Goal: Information Seeking & Learning: Learn about a topic

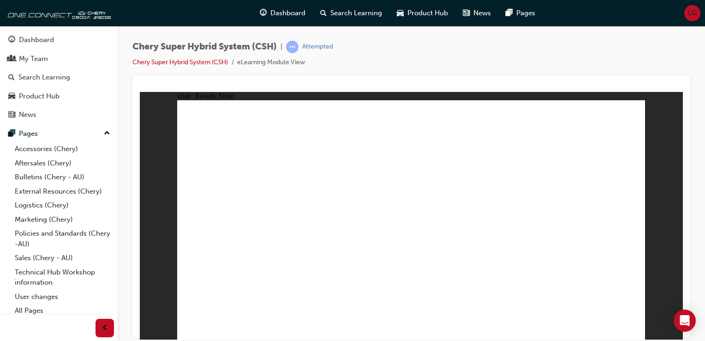
radio input "true"
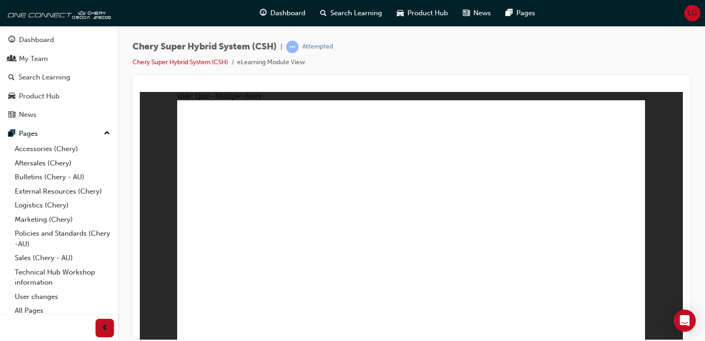
radio input "true"
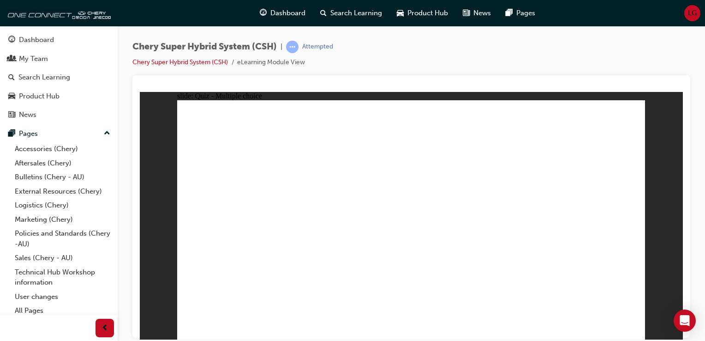
radio input "true"
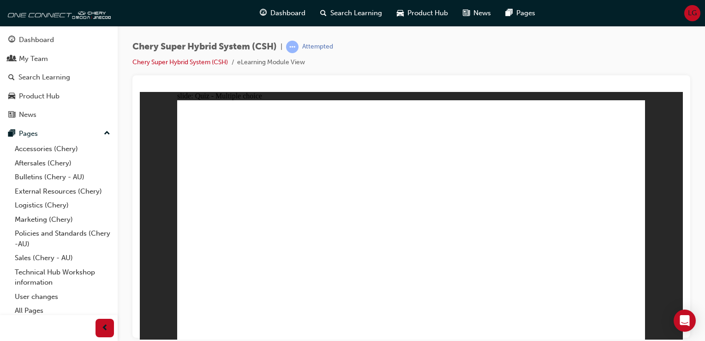
radio input "false"
radio input "true"
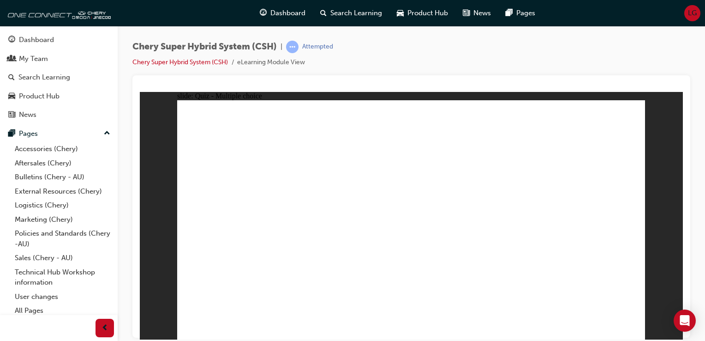
click at [42, 40] on div "Dashboard" at bounding box center [36, 40] width 35 height 11
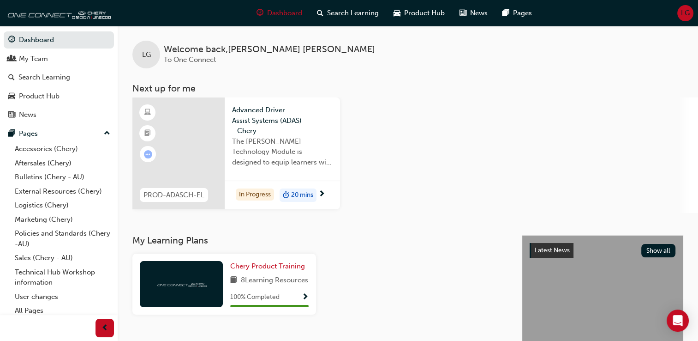
click at [198, 144] on div at bounding box center [178, 153] width 92 height 112
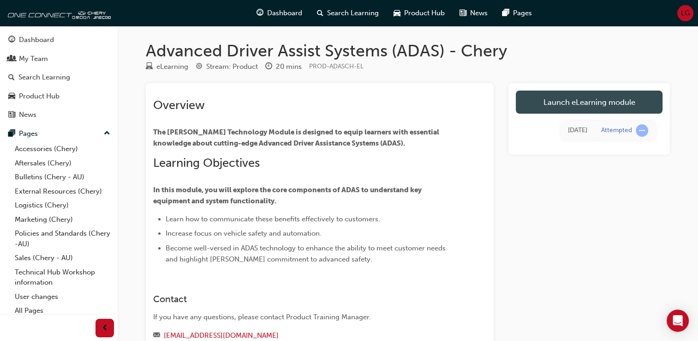
click at [580, 102] on link "Launch eLearning module" at bounding box center [589, 101] width 147 height 23
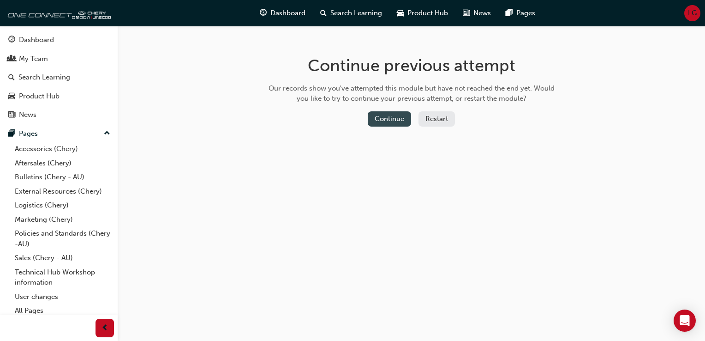
click at [394, 119] on button "Continue" at bounding box center [389, 118] width 43 height 15
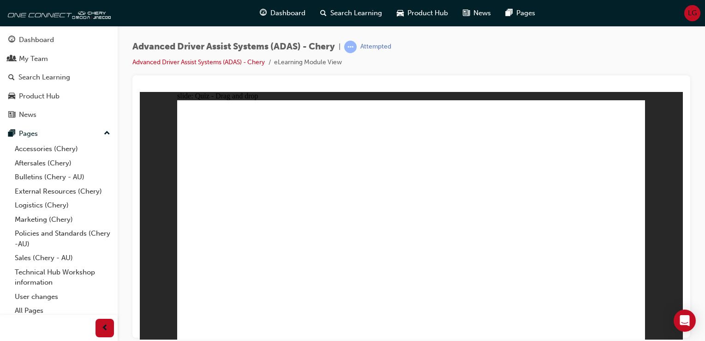
drag, startPoint x: 325, startPoint y: 290, endPoint x: 454, endPoint y: 129, distance: 206.2
drag, startPoint x: 396, startPoint y: 288, endPoint x: 460, endPoint y: 127, distance: 173.5
drag, startPoint x: 232, startPoint y: 287, endPoint x: 559, endPoint y: 141, distance: 357.9
drag, startPoint x: 550, startPoint y: 293, endPoint x: 600, endPoint y: 159, distance: 142.8
drag, startPoint x: 472, startPoint y: 293, endPoint x: 561, endPoint y: 185, distance: 140.4
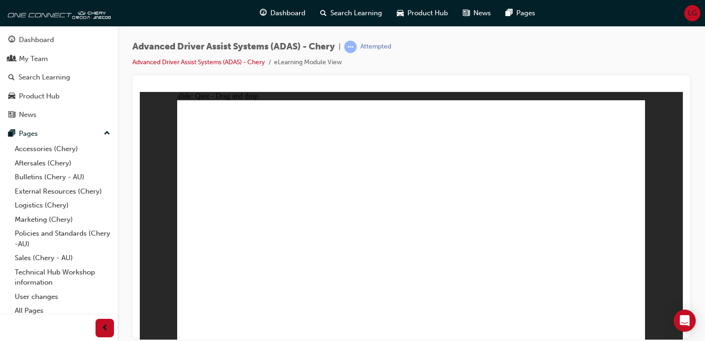
checkbox input "true"
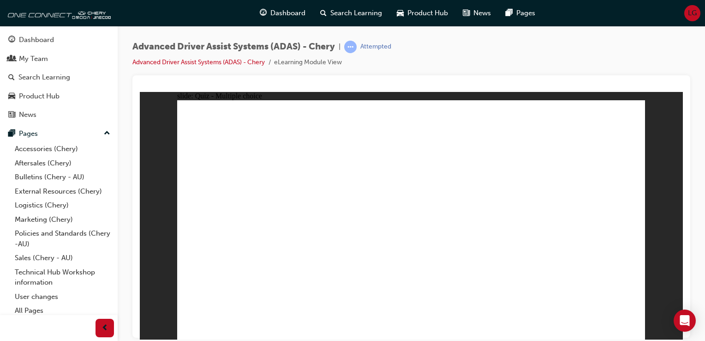
checkbox input "true"
drag, startPoint x: 420, startPoint y: 127, endPoint x: 427, endPoint y: 250, distance: 123.5
drag, startPoint x: 569, startPoint y: 141, endPoint x: 460, endPoint y: 244, distance: 150.2
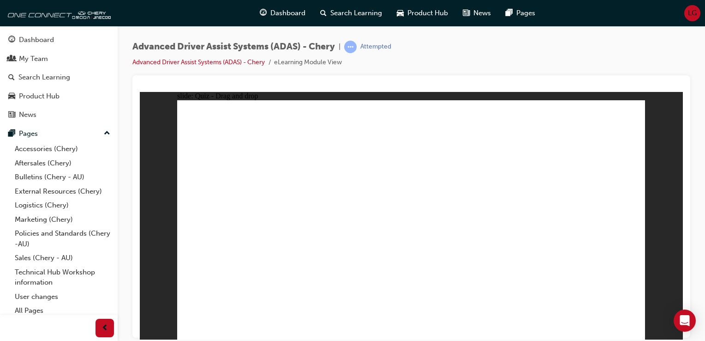
drag, startPoint x: 407, startPoint y: 140, endPoint x: 492, endPoint y: 254, distance: 141.9
drag, startPoint x: 574, startPoint y: 123, endPoint x: 236, endPoint y: 249, distance: 360.6
drag, startPoint x: 471, startPoint y: 142, endPoint x: 260, endPoint y: 246, distance: 234.7
drag, startPoint x: 465, startPoint y: 118, endPoint x: 536, endPoint y: 245, distance: 145.7
drag, startPoint x: 510, startPoint y: 144, endPoint x: 319, endPoint y: 248, distance: 216.5
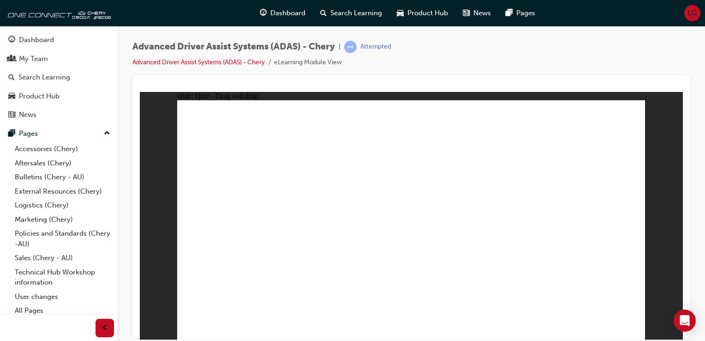
drag, startPoint x: 519, startPoint y: 121, endPoint x: 356, endPoint y: 244, distance: 203.4
drag, startPoint x: 244, startPoint y: 290, endPoint x: 276, endPoint y: 323, distance: 45.7
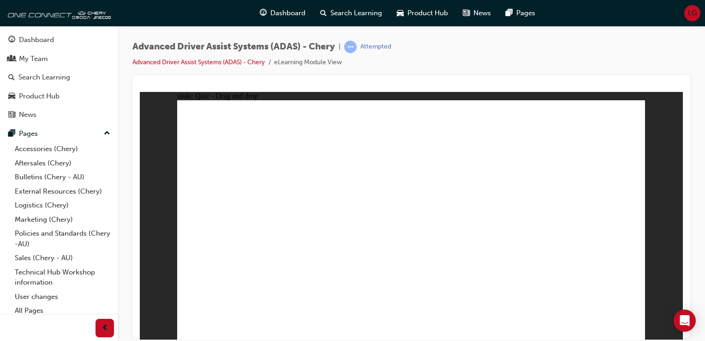
drag, startPoint x: 305, startPoint y: 288, endPoint x: 385, endPoint y: 123, distance: 183.3
drag, startPoint x: 380, startPoint y: 294, endPoint x: 447, endPoint y: 135, distance: 172.3
drag, startPoint x: 478, startPoint y: 262, endPoint x: 549, endPoint y: 126, distance: 153.6
drag, startPoint x: 540, startPoint y: 287, endPoint x: 600, endPoint y: 127, distance: 170.7
drag, startPoint x: 246, startPoint y: 294, endPoint x: 613, endPoint y: 163, distance: 389.8
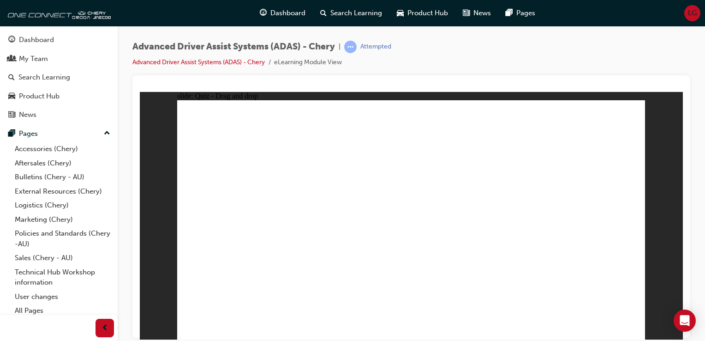
checkbox input "true"
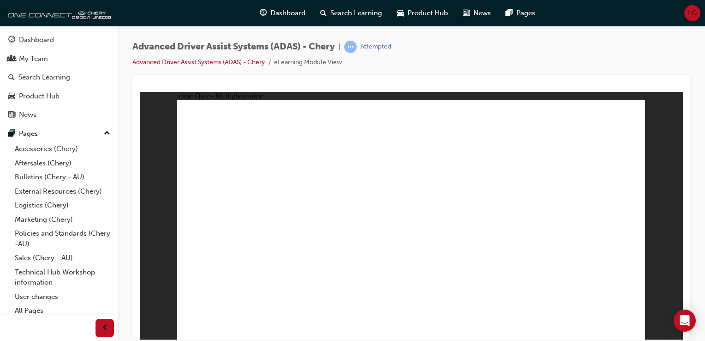
checkbox input "true"
drag, startPoint x: 562, startPoint y: 268, endPoint x: 565, endPoint y: 261, distance: 7.5
checkbox input "true"
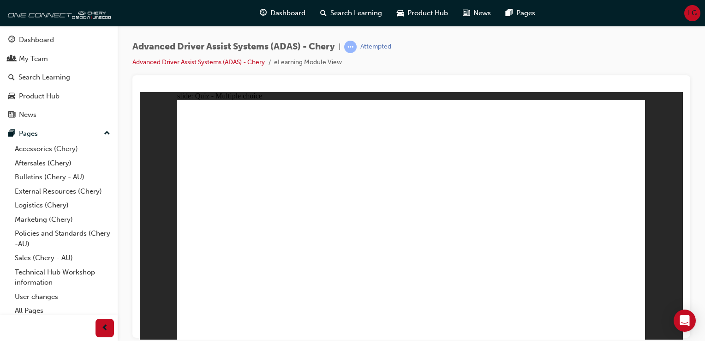
checkbox input "true"
drag, startPoint x: 411, startPoint y: 255, endPoint x: 411, endPoint y: 262, distance: 7.4
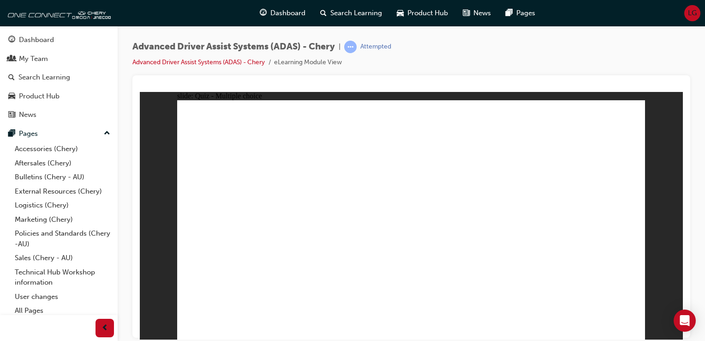
drag, startPoint x: 571, startPoint y: 138, endPoint x: 430, endPoint y: 242, distance: 174.7
drag, startPoint x: 423, startPoint y: 145, endPoint x: 468, endPoint y: 260, distance: 123.3
drag, startPoint x: 420, startPoint y: 122, endPoint x: 497, endPoint y: 249, distance: 148.7
drag, startPoint x: 563, startPoint y: 121, endPoint x: 234, endPoint y: 249, distance: 352.6
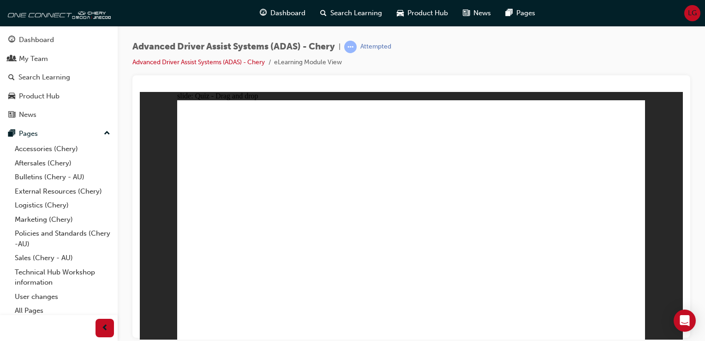
drag, startPoint x: 480, startPoint y: 144, endPoint x: 300, endPoint y: 247, distance: 207.6
drag, startPoint x: 527, startPoint y: 145, endPoint x: 325, endPoint y: 243, distance: 224.0
drag, startPoint x: 522, startPoint y: 122, endPoint x: 366, endPoint y: 246, distance: 199.8
drag, startPoint x: 464, startPoint y: 126, endPoint x: 534, endPoint y: 249, distance: 141.8
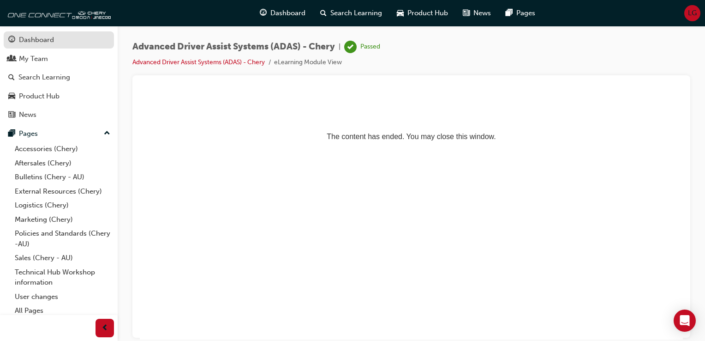
click at [45, 43] on div "Dashboard" at bounding box center [36, 40] width 35 height 11
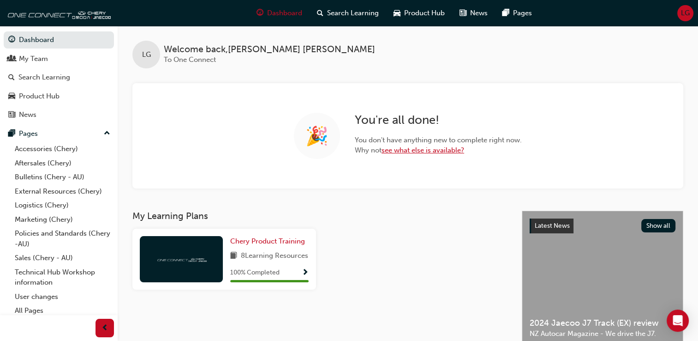
click at [432, 151] on link "see what else is available?" at bounding box center [423, 150] width 83 height 8
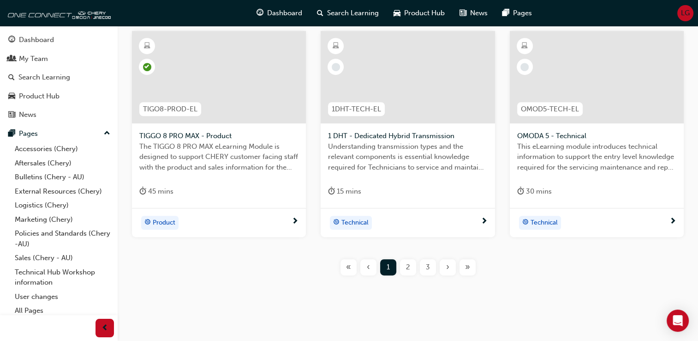
scroll to position [412, 0]
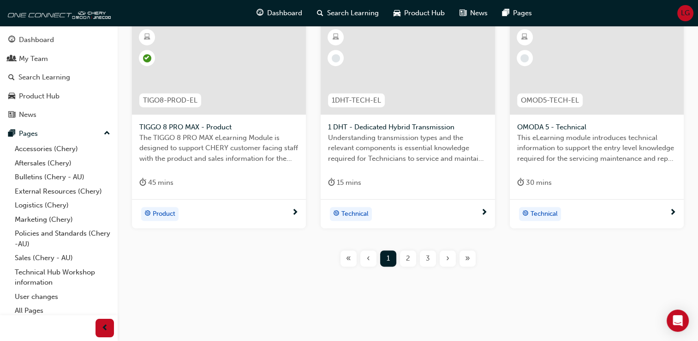
click at [406, 258] on span "2" at bounding box center [408, 258] width 4 height 11
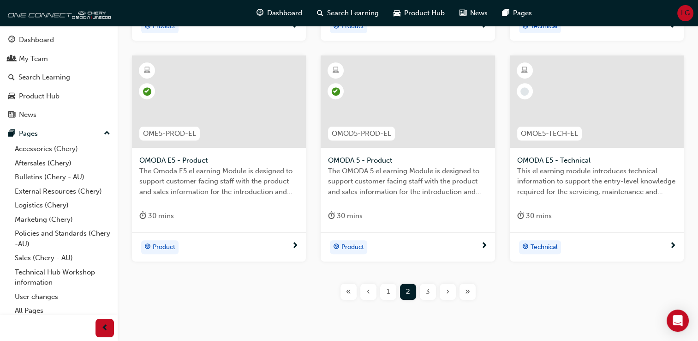
scroll to position [412, 0]
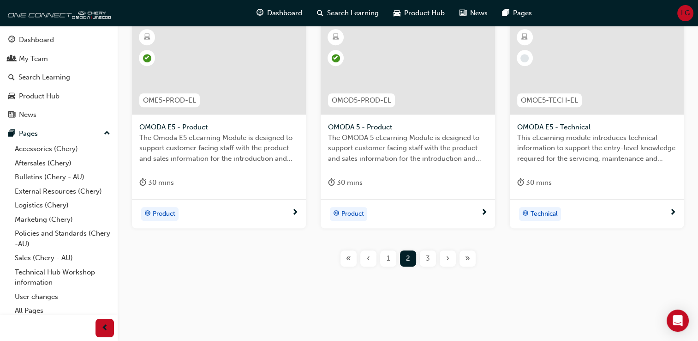
click at [422, 256] on div "3" at bounding box center [428, 258] width 16 height 16
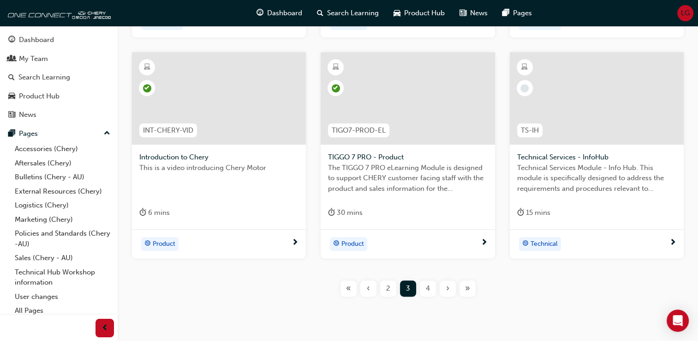
scroll to position [412, 0]
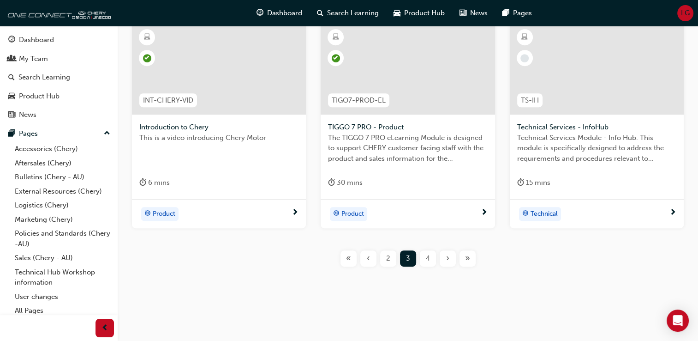
click at [426, 258] on span "4" at bounding box center [428, 258] width 4 height 11
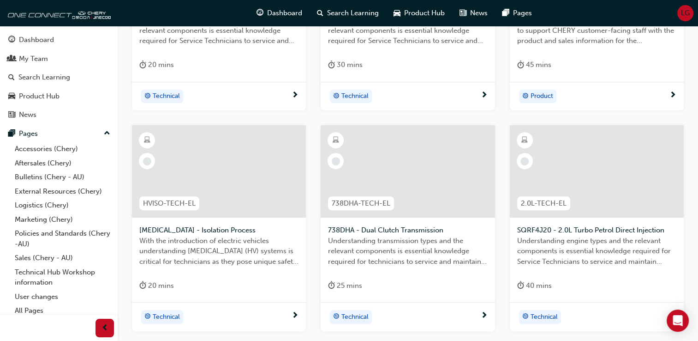
scroll to position [366, 0]
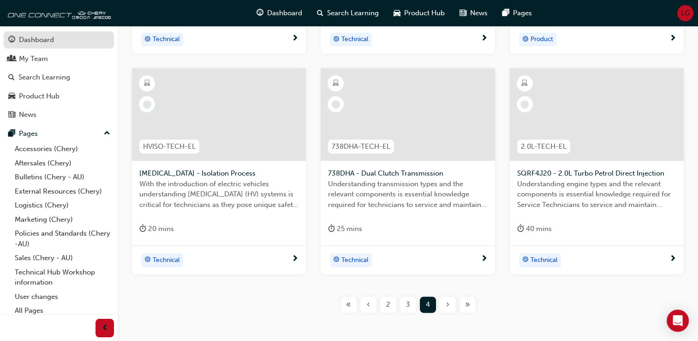
click at [59, 41] on div "Dashboard" at bounding box center [58, 40] width 101 height 12
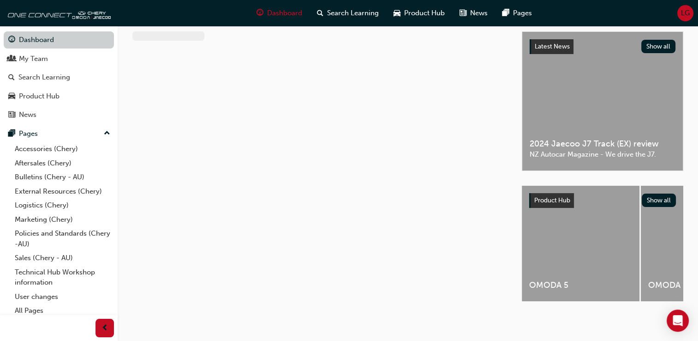
scroll to position [182, 0]
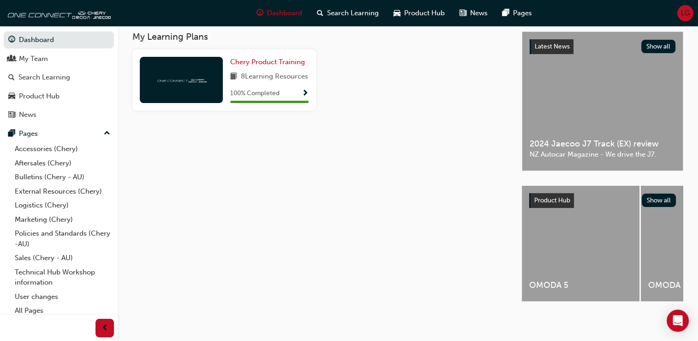
click at [306, 96] on span "Show Progress" at bounding box center [305, 94] width 7 height 8
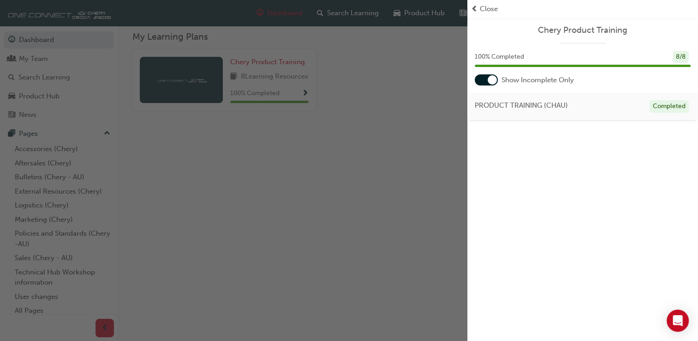
click at [403, 126] on div "button" at bounding box center [234, 170] width 468 height 341
